Goal: Find contact information: Find contact information

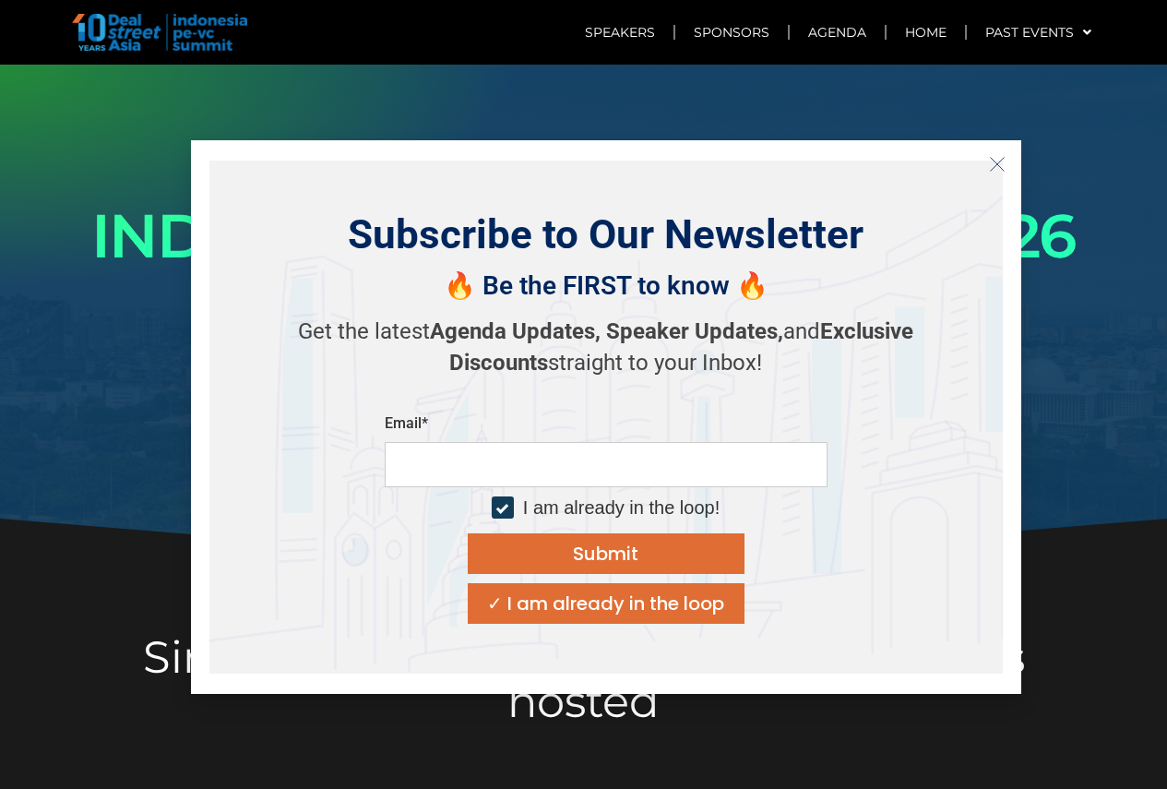
click at [1008, 165] on button "Close" at bounding box center [998, 165] width 30 height 30
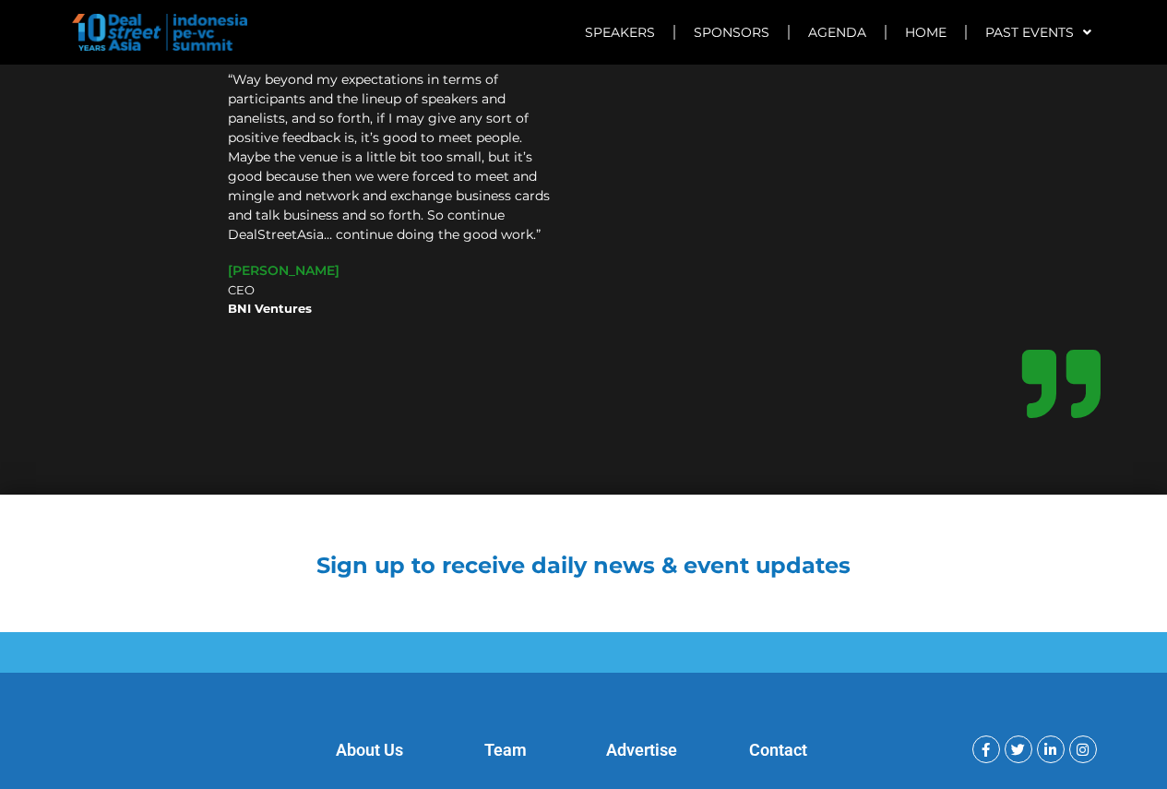
scroll to position [14345, 0]
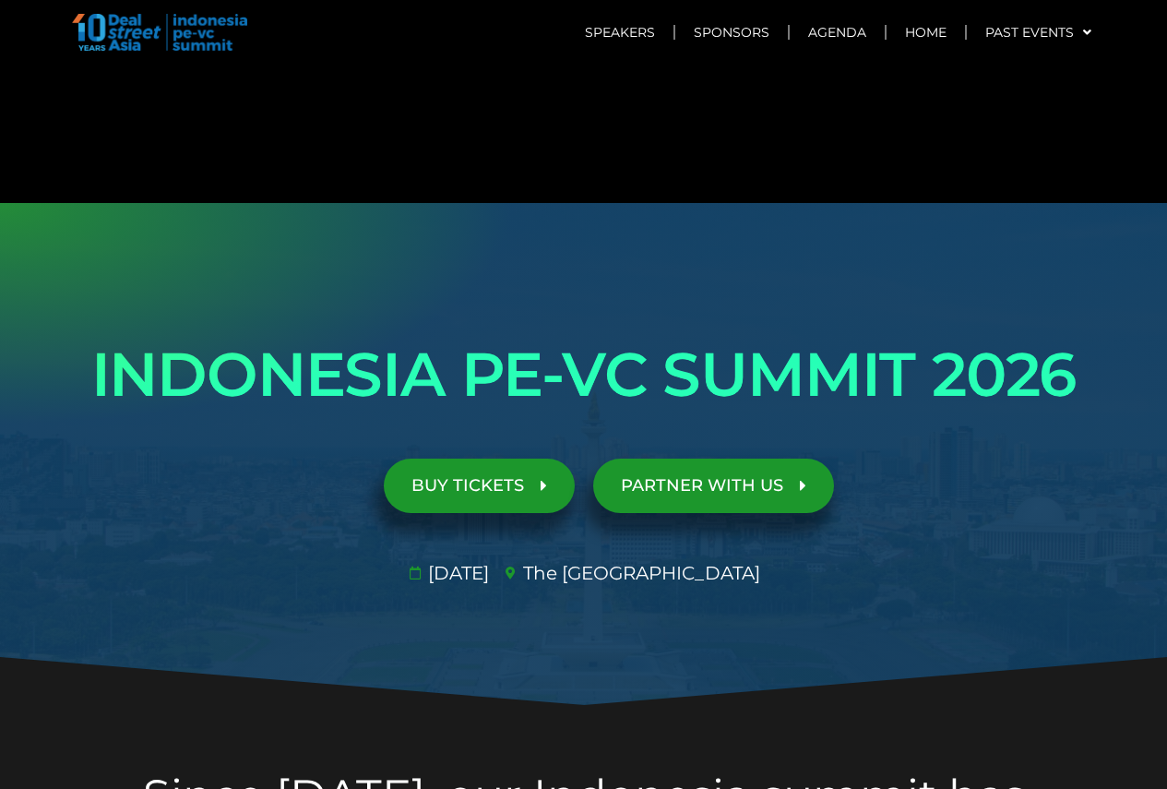
scroll to position [15004, 0]
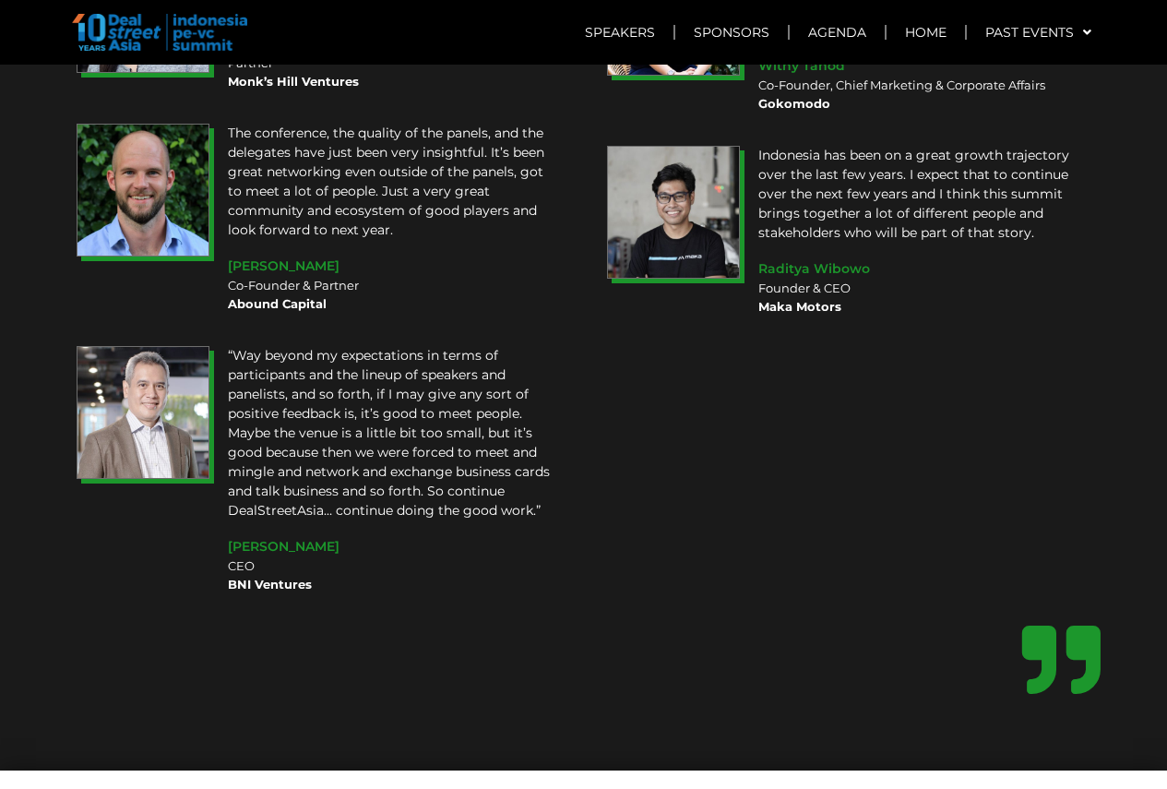
drag, startPoint x: 463, startPoint y: 382, endPoint x: 847, endPoint y: 99, distance: 477.1
drag, startPoint x: 639, startPoint y: 315, endPoint x: 609, endPoint y: 497, distance: 185.1
click at [639, 621] on div at bounding box center [584, 663] width 1034 height 85
